Goal: Information Seeking & Learning: Check status

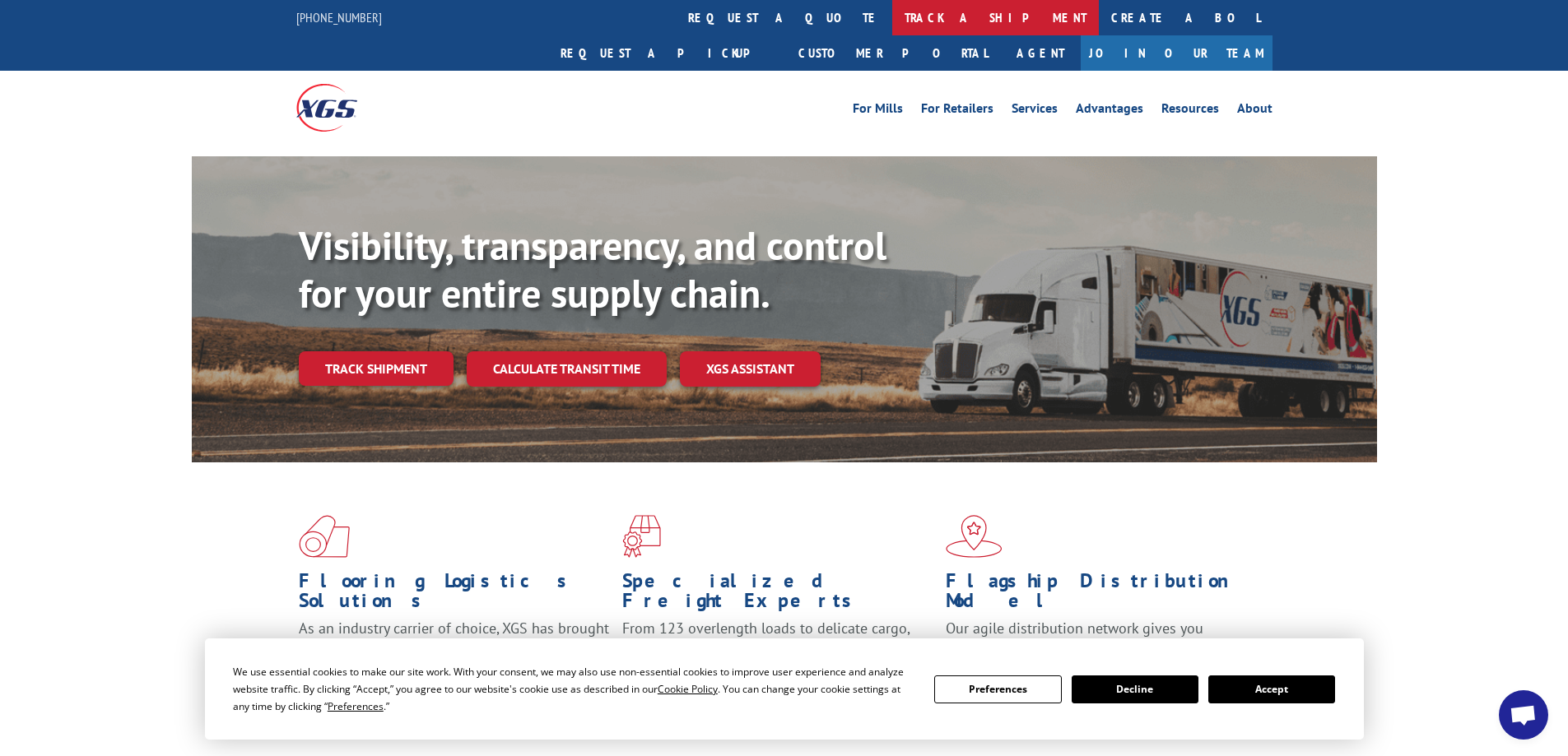
click at [892, 16] on link "track a shipment" at bounding box center [995, 18] width 206 height 36
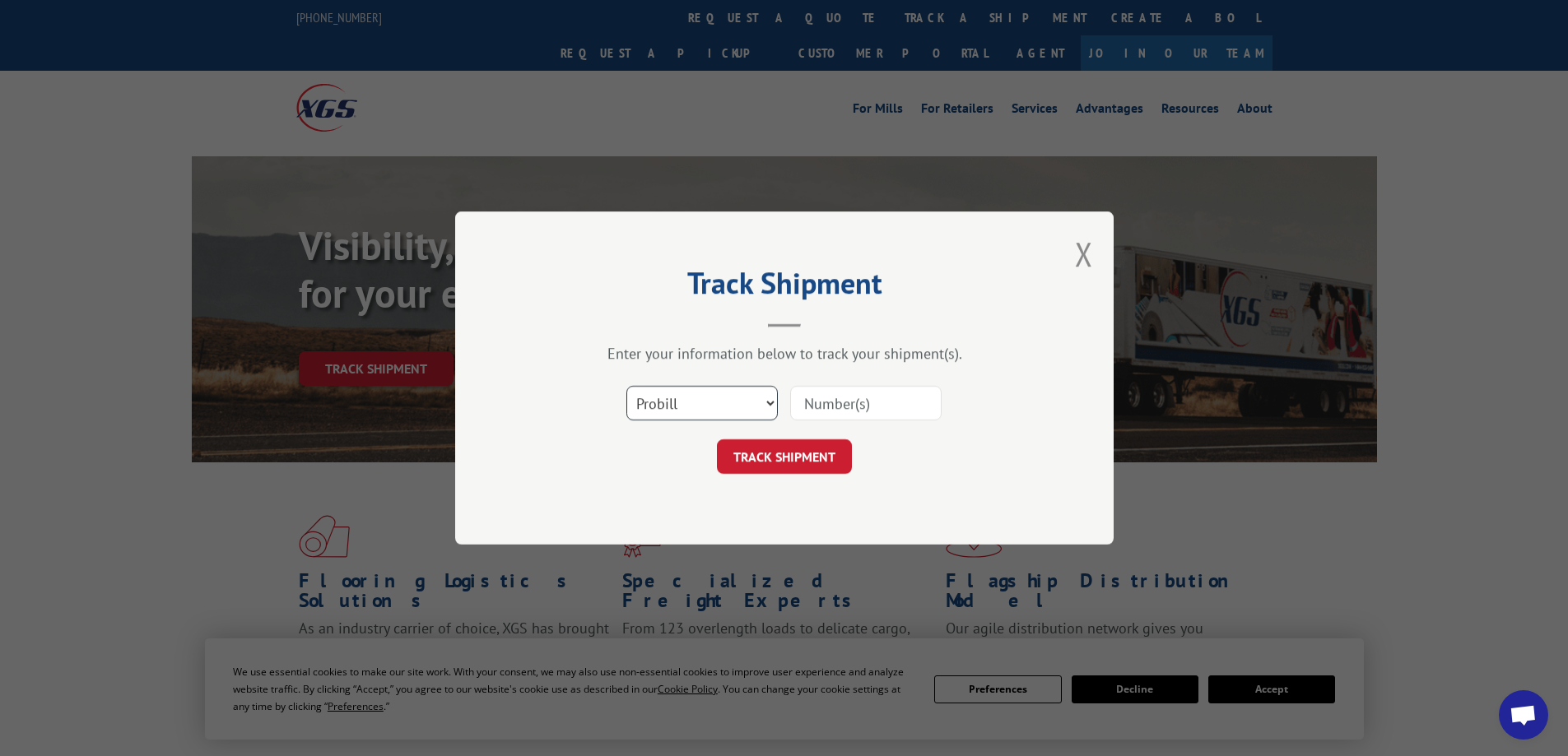
click at [713, 409] on select "Select category... Probill BOL PO" at bounding box center [702, 403] width 151 height 35
select select "bol"
click at [626, 386] on select "Select category... Probill BOL PO" at bounding box center [702, 403] width 151 height 35
click at [846, 412] on input at bounding box center [865, 403] width 151 height 35
paste input "5221308"
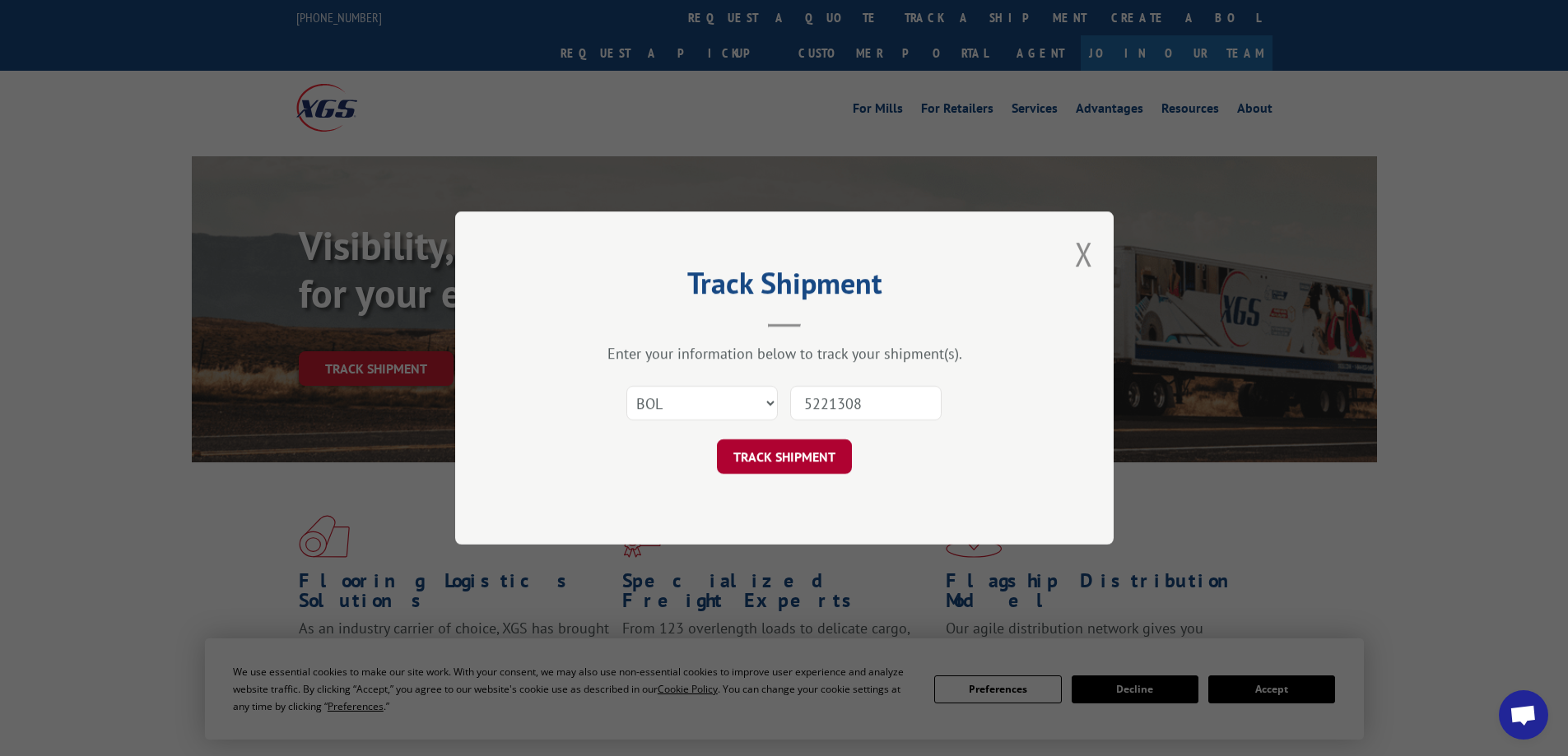
type input "5221308"
click at [815, 446] on button "TRACK SHIPMENT" at bounding box center [784, 456] width 135 height 35
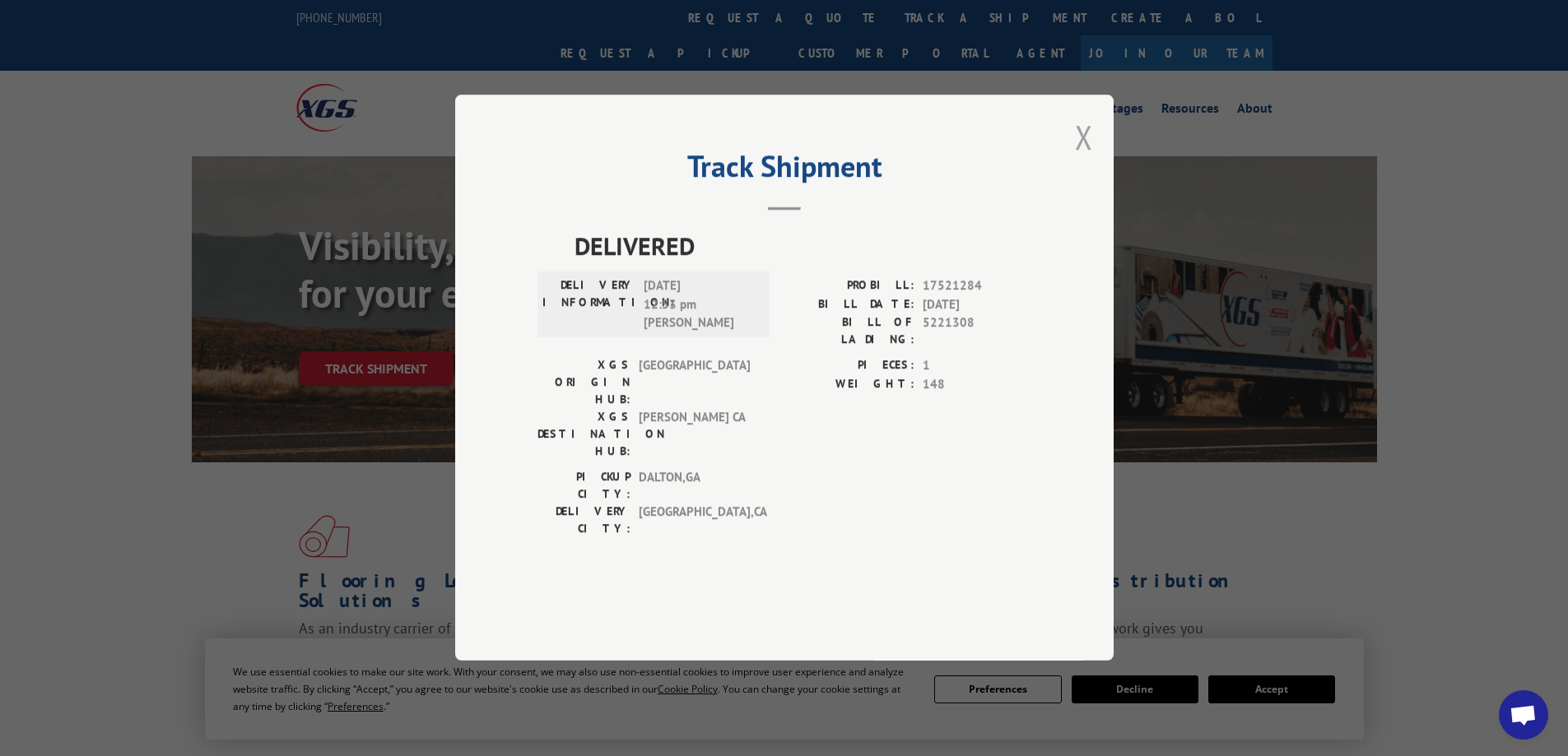
click at [1082, 159] on button "Close modal" at bounding box center [1084, 137] width 18 height 44
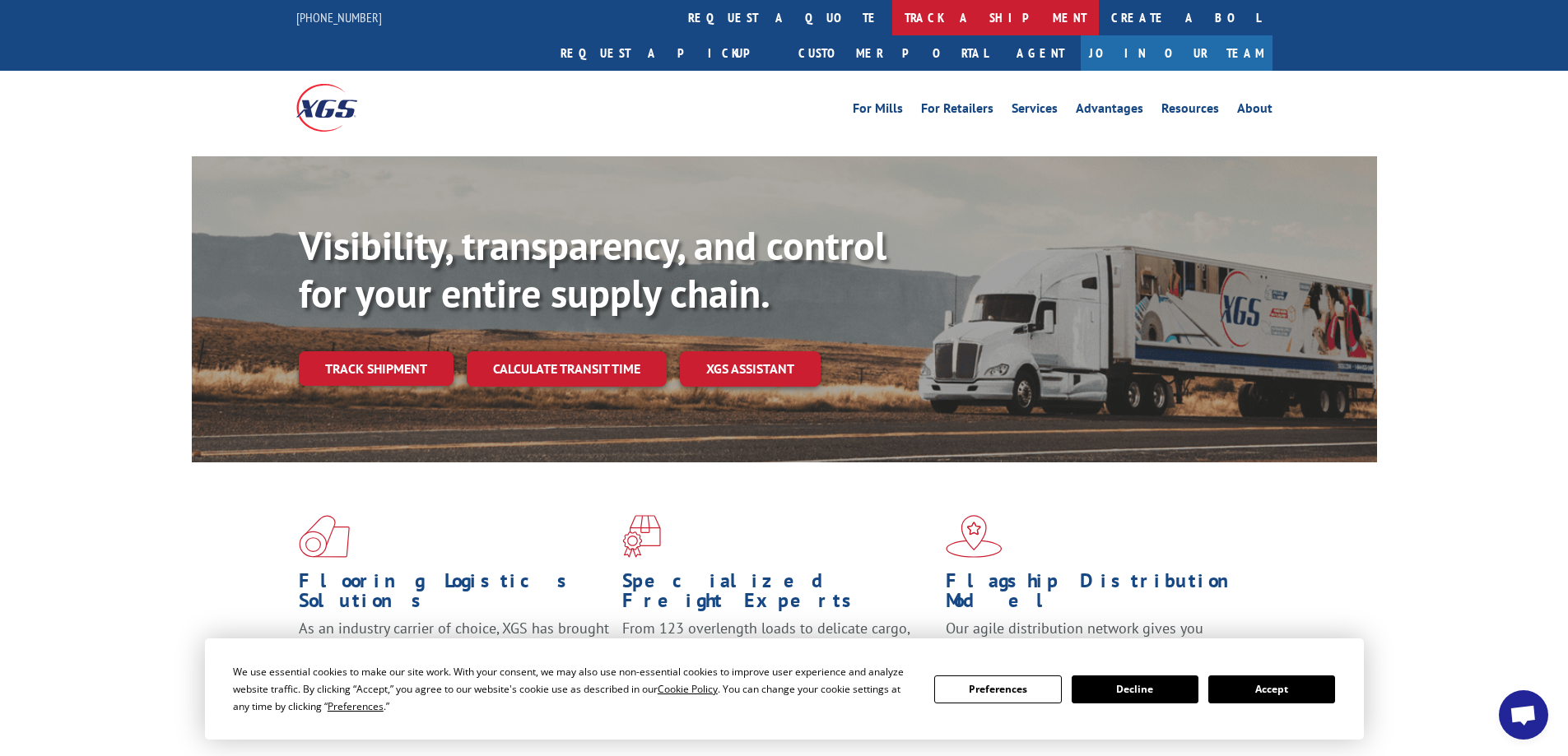
click at [892, 28] on link "track a shipment" at bounding box center [995, 18] width 206 height 36
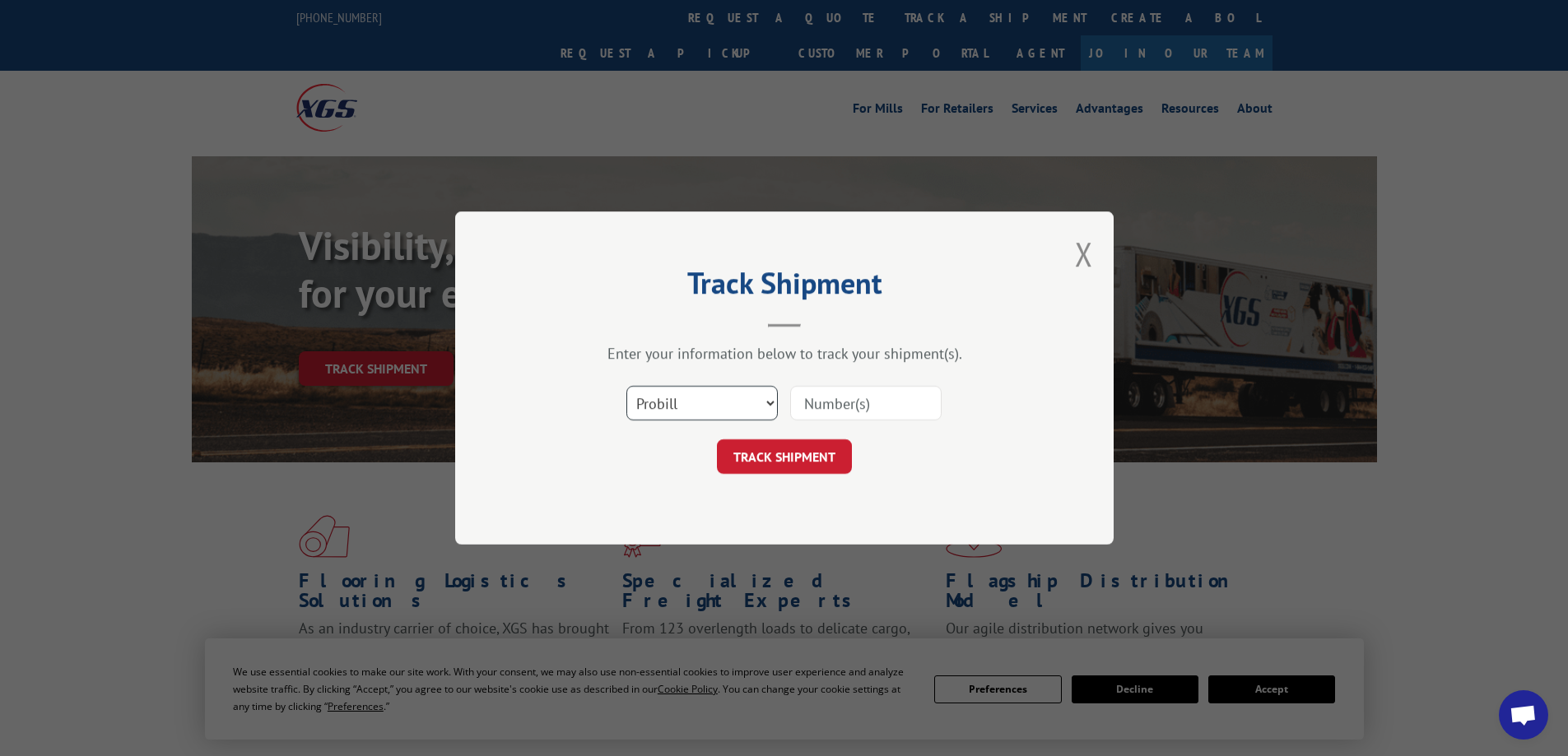
click at [693, 403] on select "Select category... Probill BOL PO" at bounding box center [702, 403] width 151 height 35
select select "bol"
click at [626, 386] on select "Select category... Probill BOL PO" at bounding box center [702, 403] width 151 height 35
click at [824, 405] on input at bounding box center [865, 403] width 151 height 35
paste input "5254275"
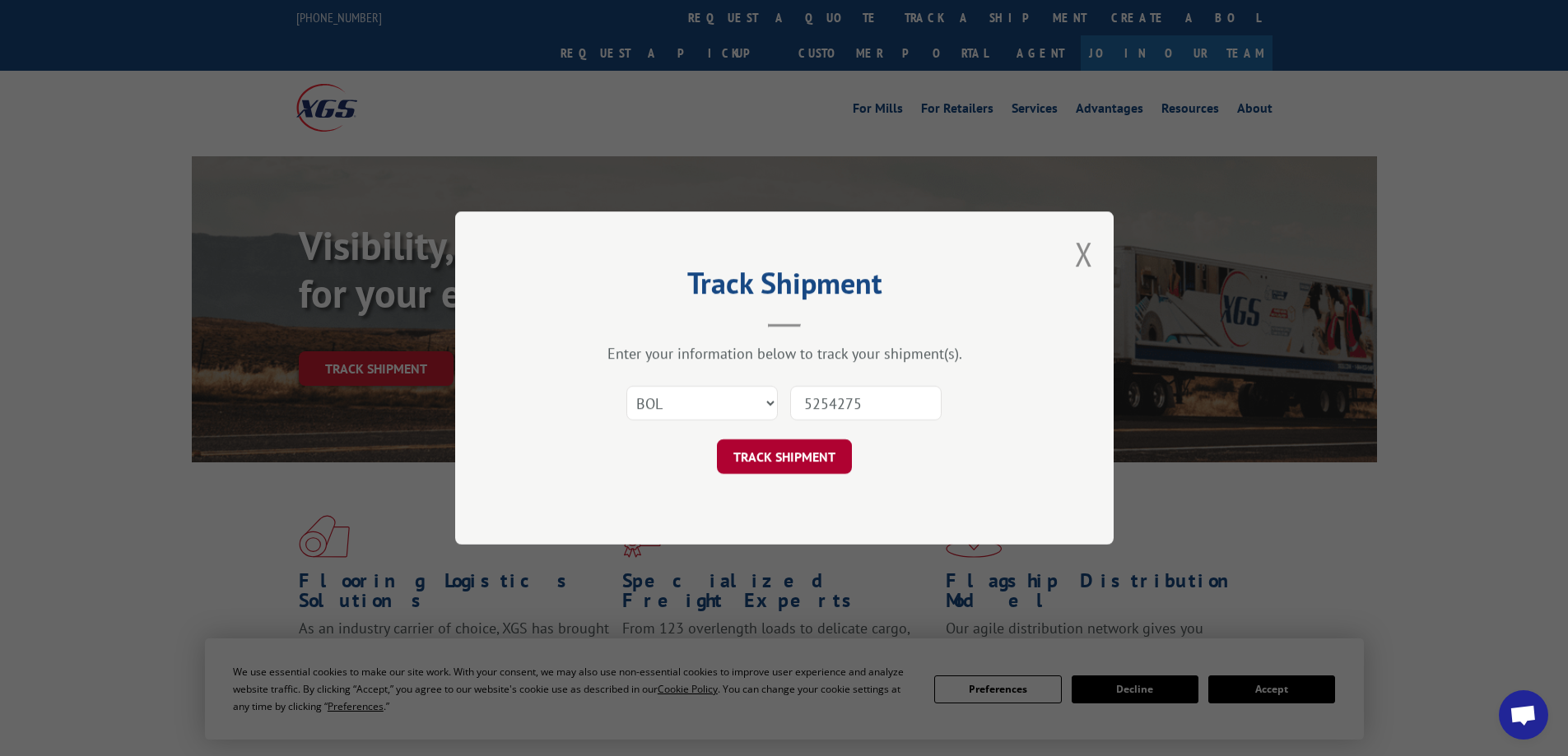
type input "5254275"
click at [823, 454] on button "TRACK SHIPMENT" at bounding box center [784, 456] width 135 height 35
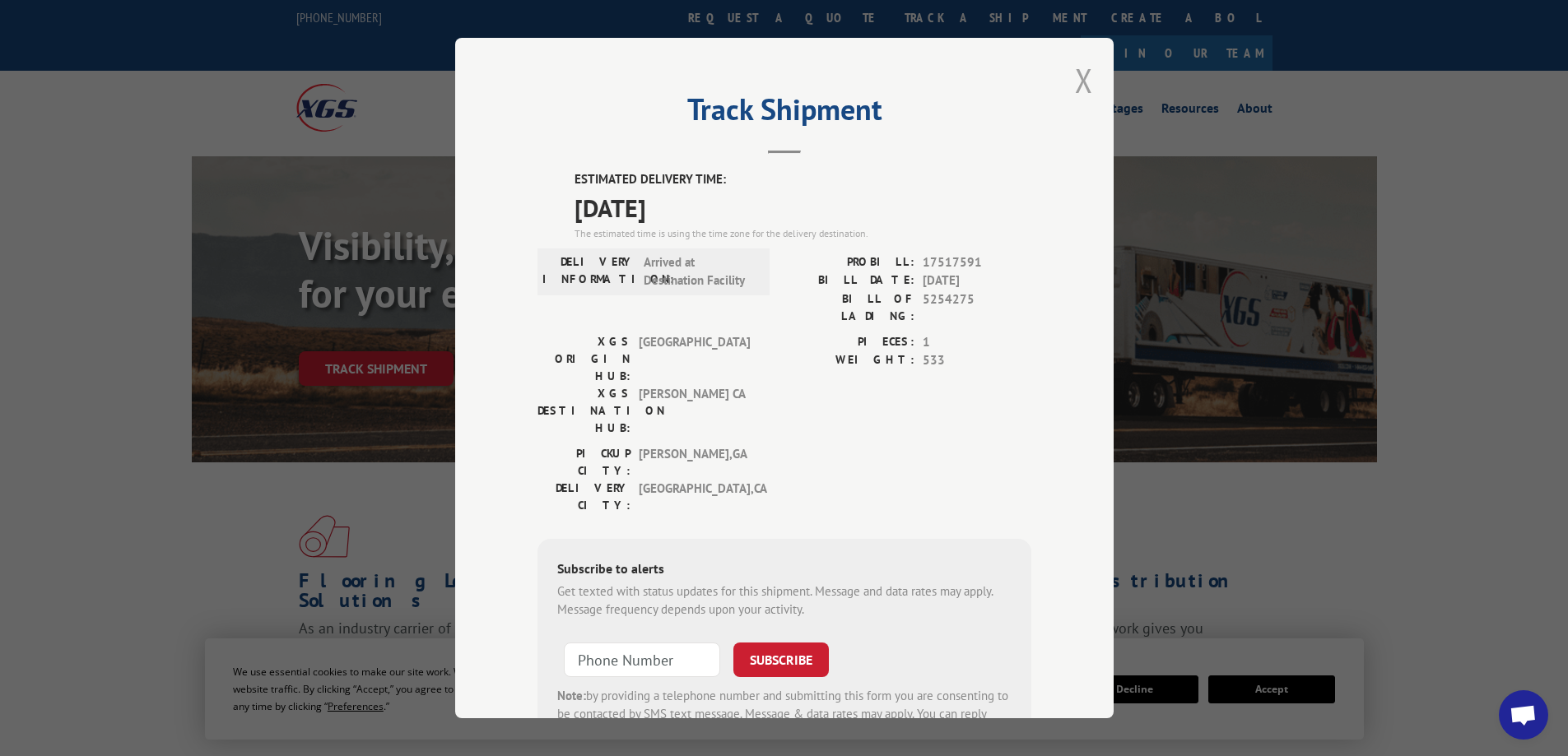
click at [1076, 82] on button "Close modal" at bounding box center [1084, 80] width 18 height 44
